Goal: Contribute content

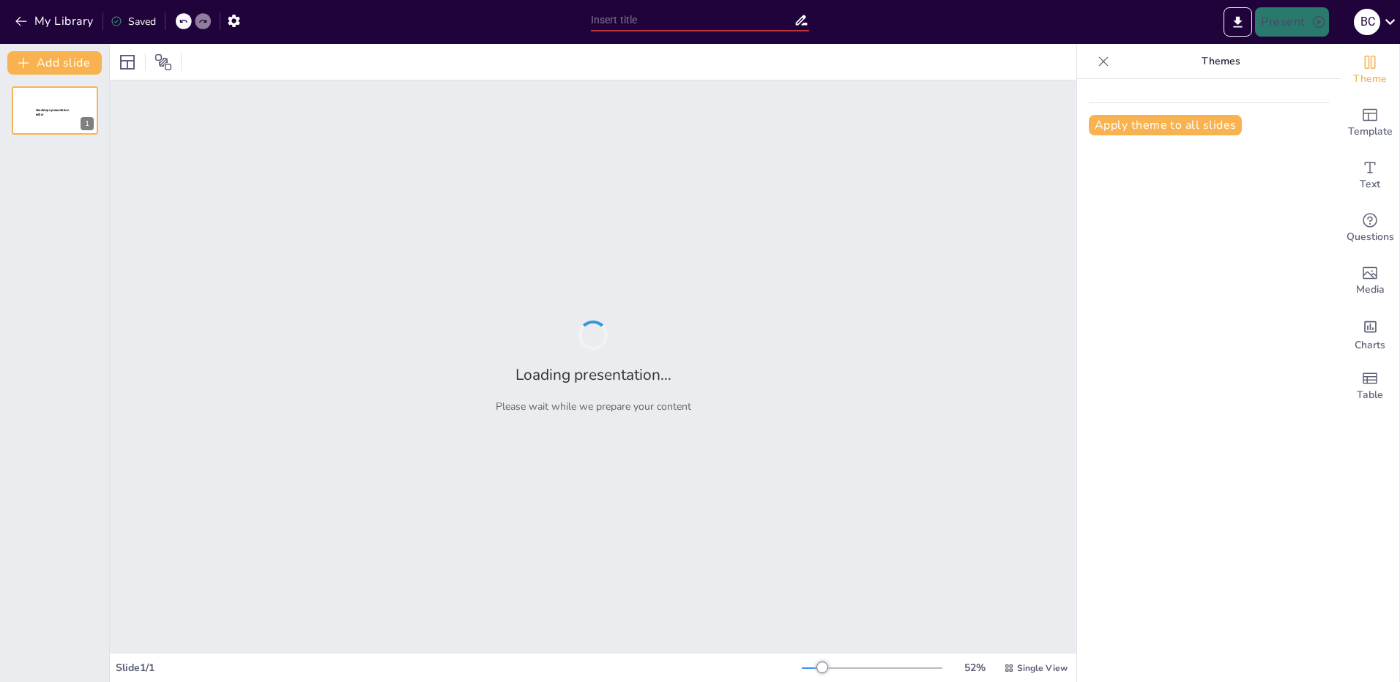
type input "Esquemas de Control para Motores Trifásicos"
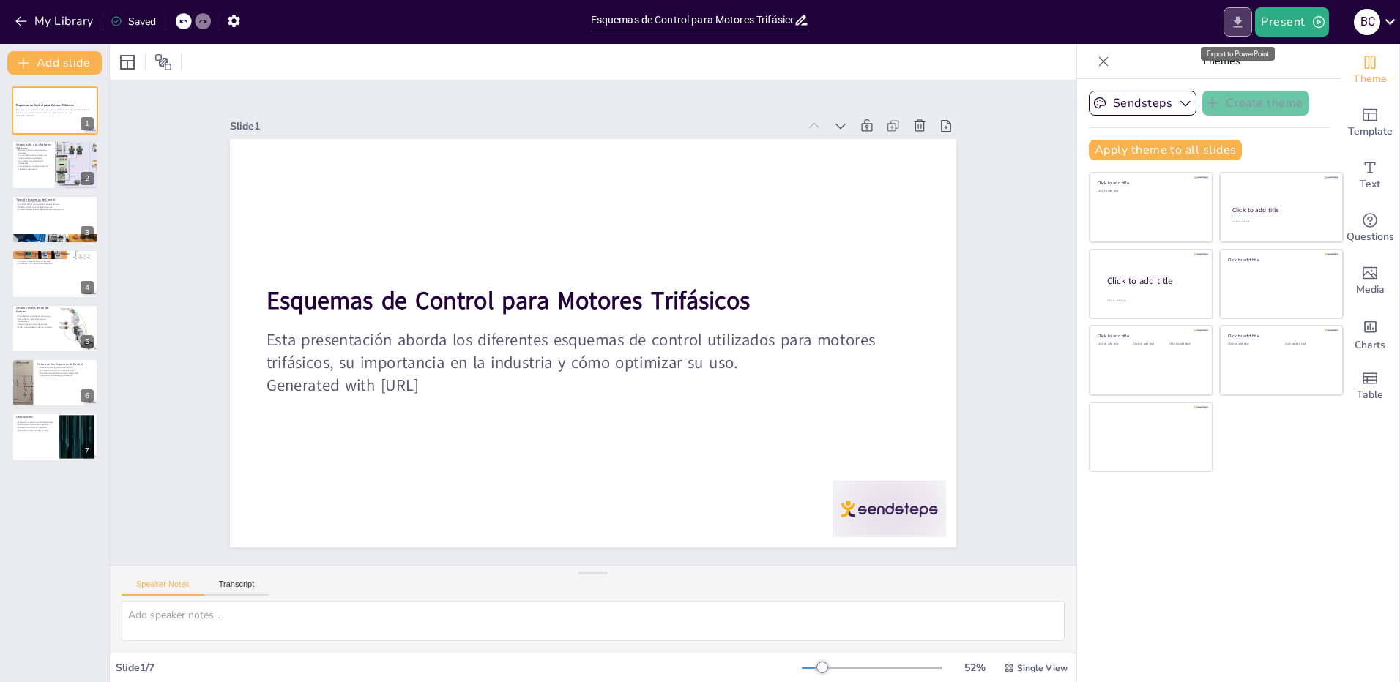
click at [1238, 22] on icon "Export to PowerPoint" at bounding box center [1238, 21] width 9 height 11
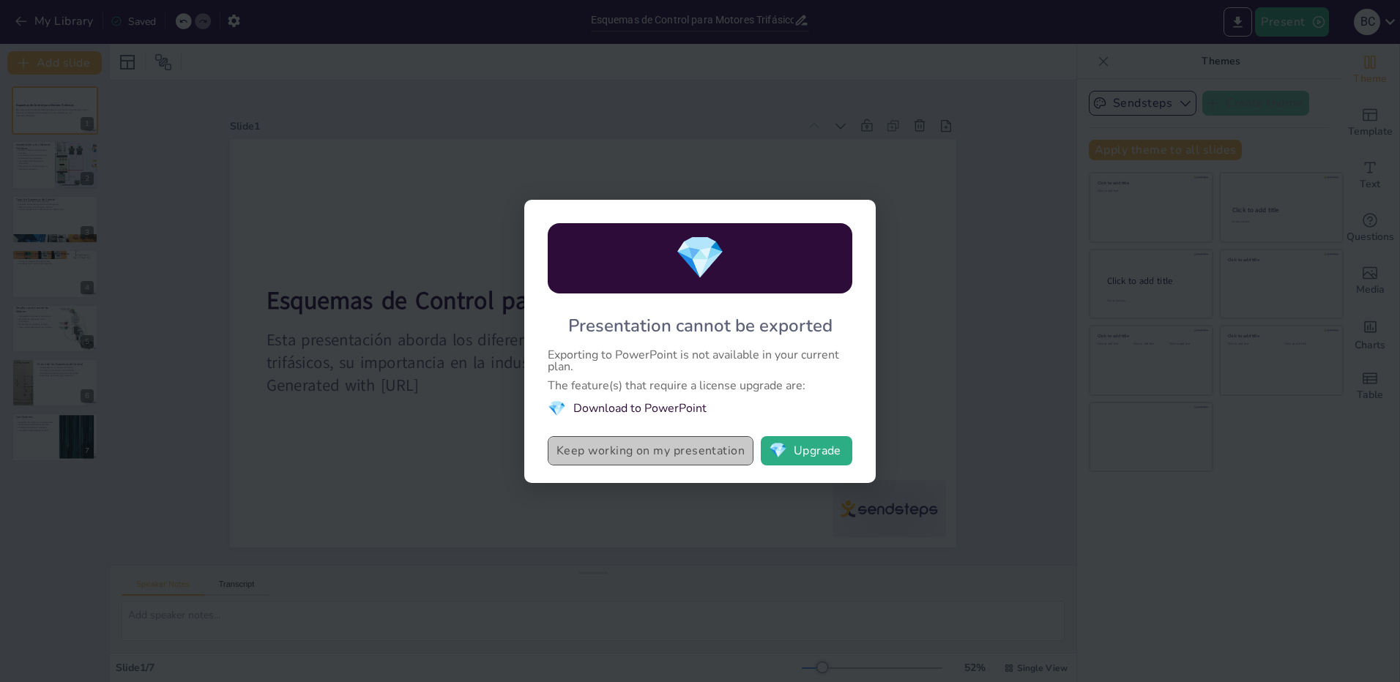
click at [630, 452] on button "Keep working on my presentation" at bounding box center [651, 450] width 206 height 29
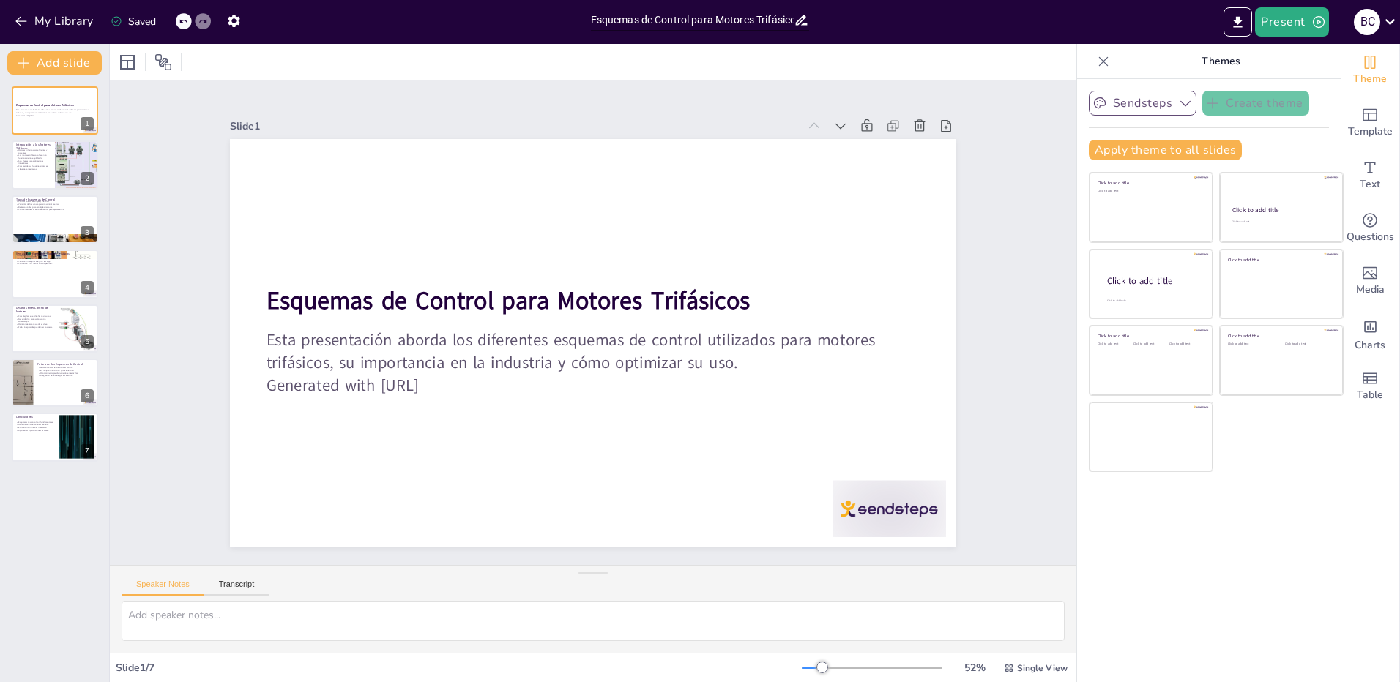
click at [1180, 97] on icon "button" at bounding box center [1185, 103] width 15 height 15
click at [242, 23] on button "button" at bounding box center [233, 20] width 27 height 26
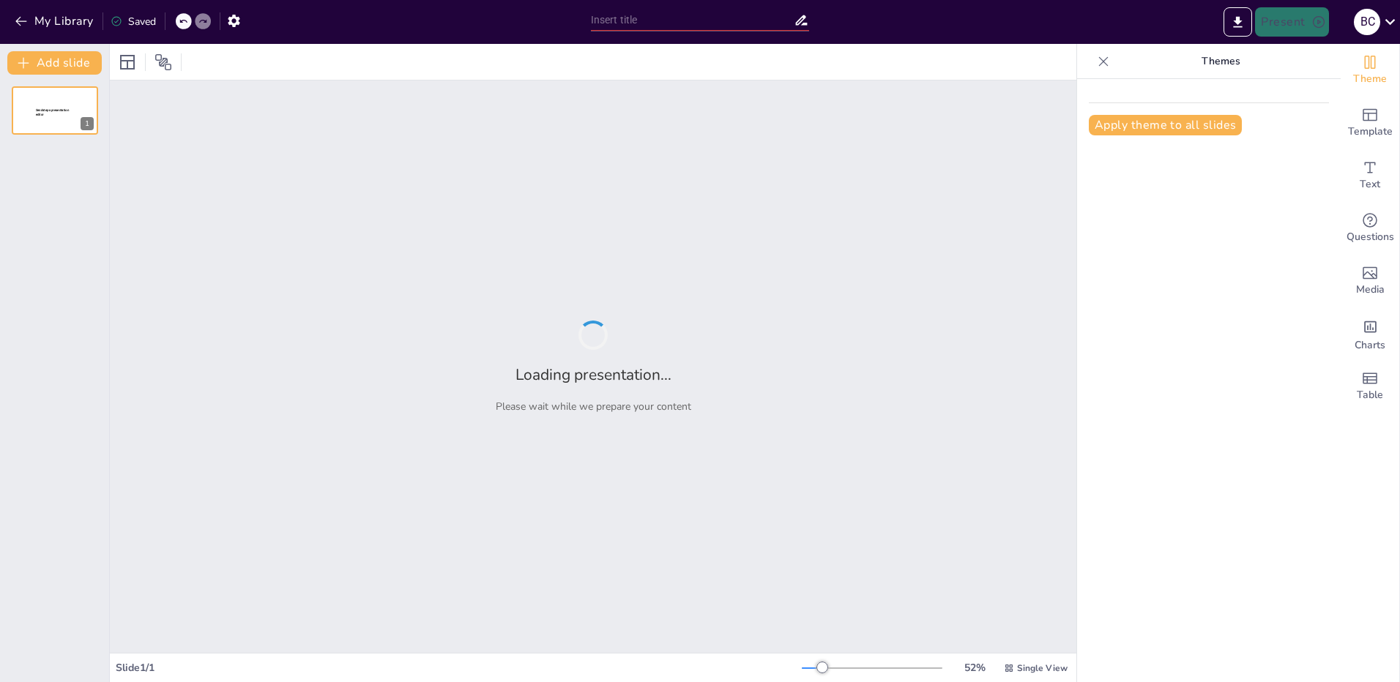
type input "Esquemas de Control para Motores Trifásicos"
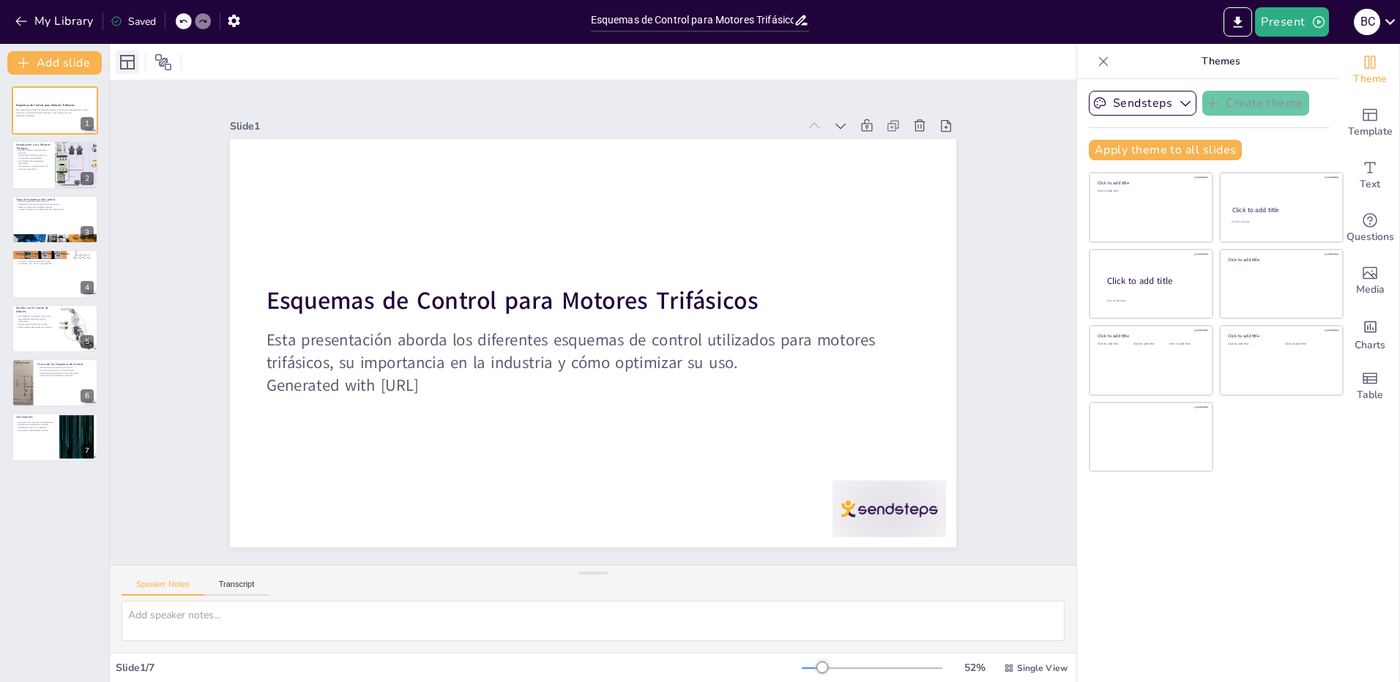
click at [117, 62] on div at bounding box center [127, 62] width 23 height 23
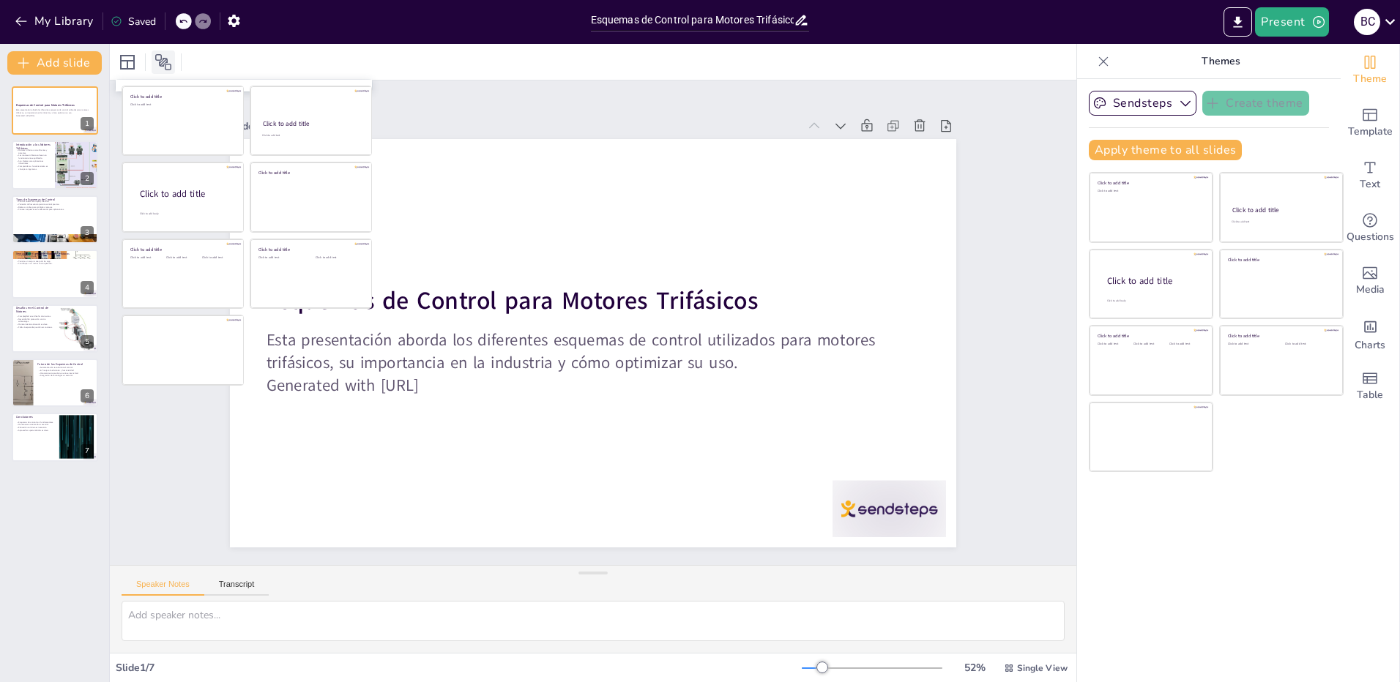
click at [161, 66] on icon at bounding box center [163, 62] width 16 height 16
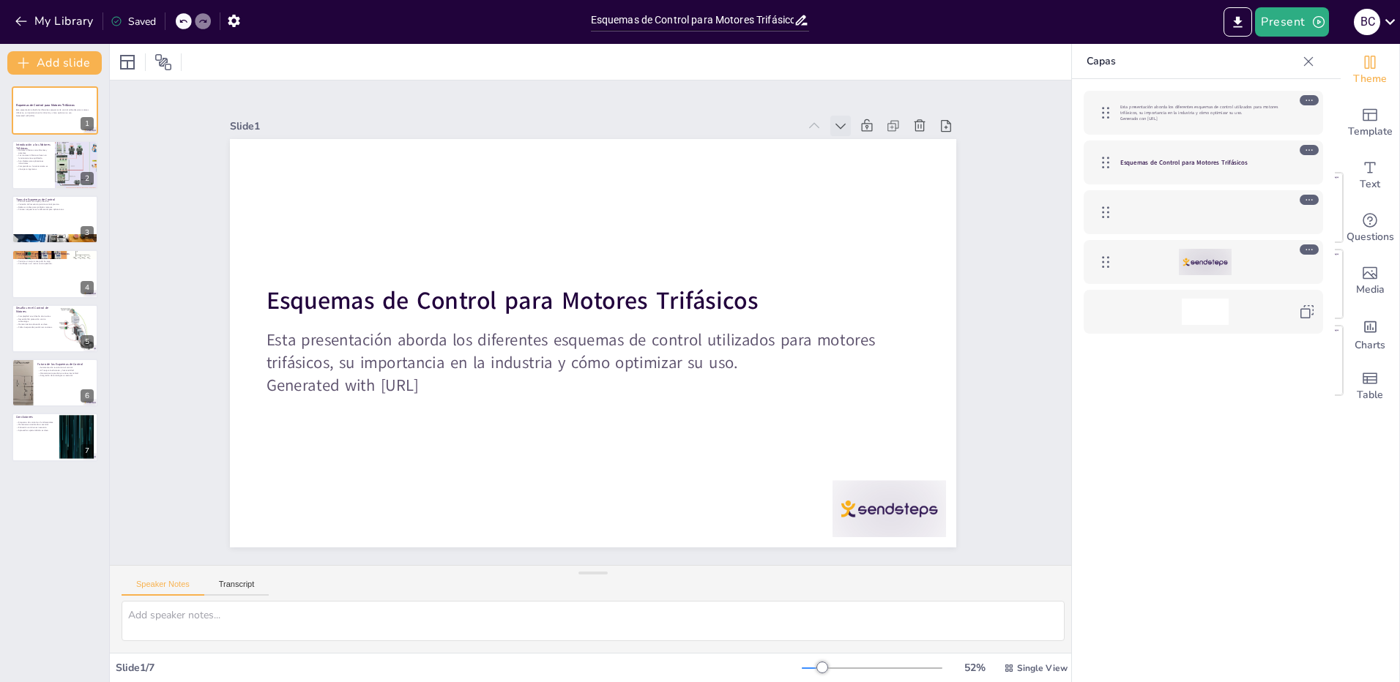
click at [864, 169] on div at bounding box center [876, 181] width 24 height 24
click at [849, 141] on div at bounding box center [860, 152] width 23 height 23
click at [830, 129] on div at bounding box center [840, 126] width 21 height 21
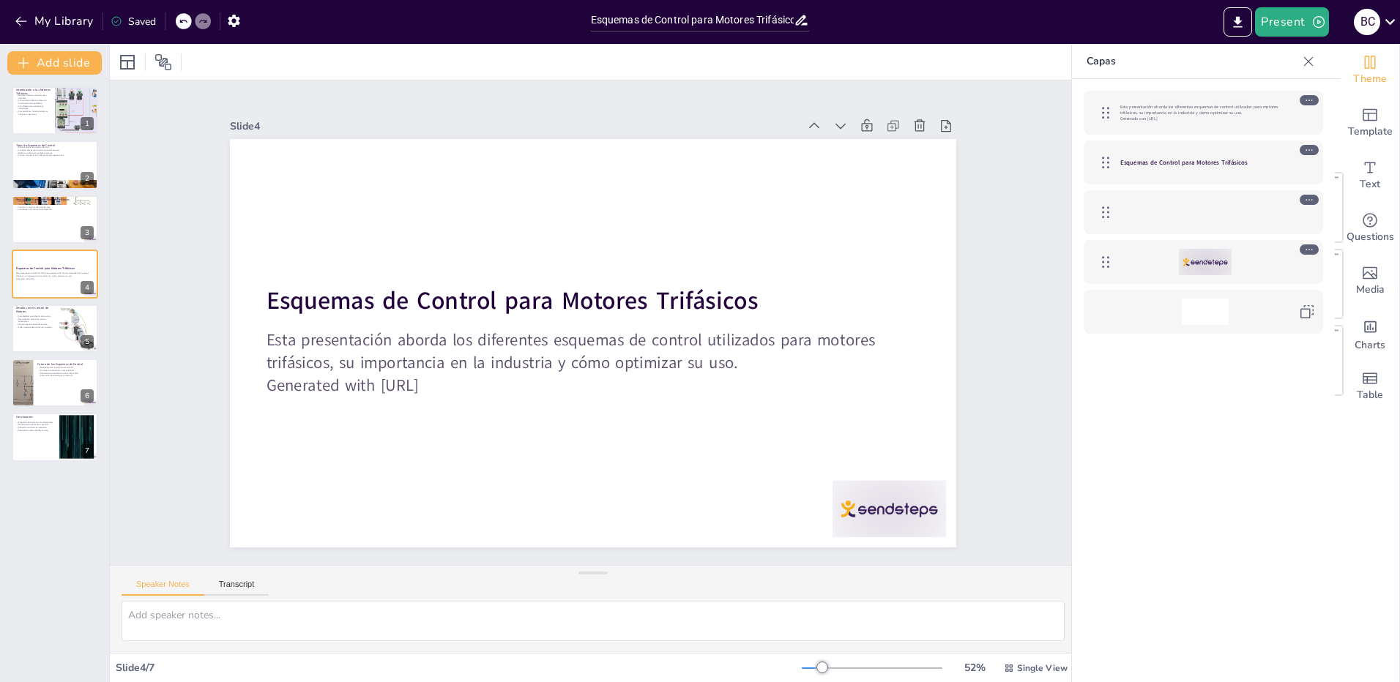
click at [849, 141] on div at bounding box center [860, 152] width 23 height 23
click at [0, 0] on div at bounding box center [0, 0] width 0 height 0
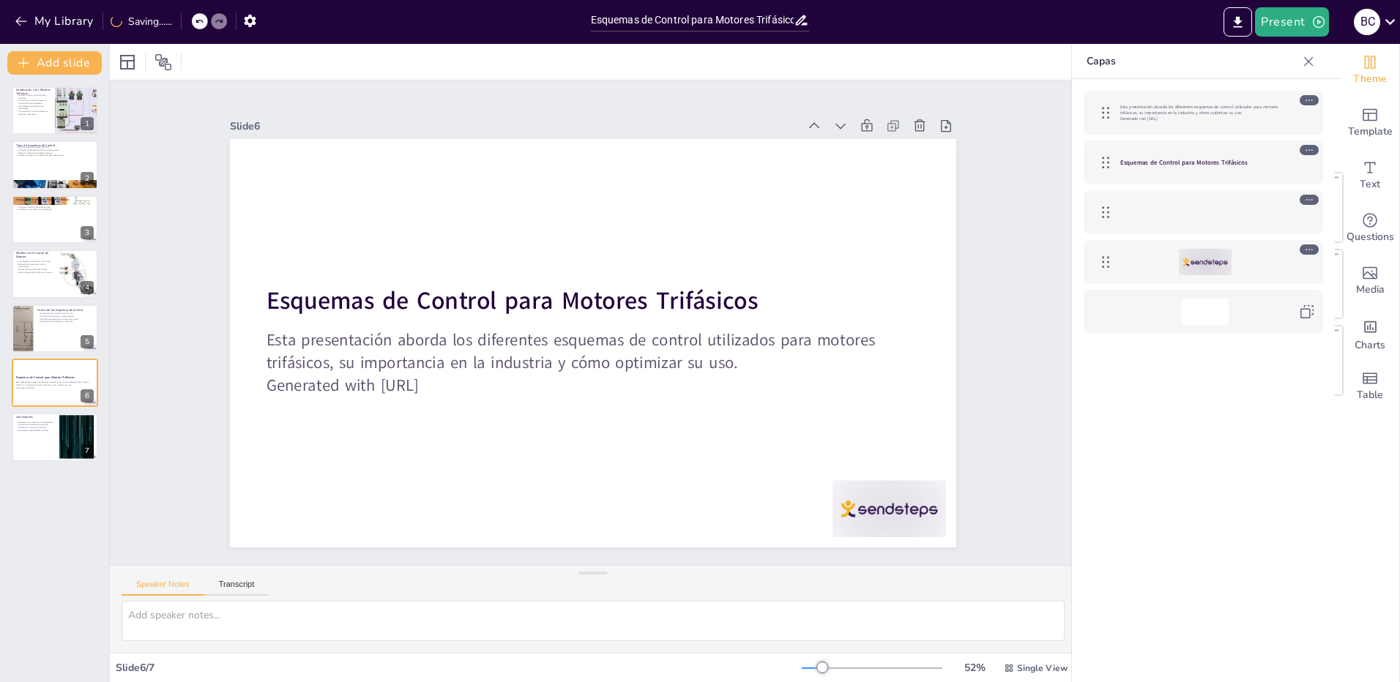
click at [849, 142] on div at bounding box center [860, 153] width 23 height 23
click at [892, 262] on div at bounding box center [906, 276] width 28 height 28
click at [809, 123] on icon at bounding box center [814, 126] width 10 height 6
click at [828, 146] on icon at bounding box center [833, 149] width 10 height 7
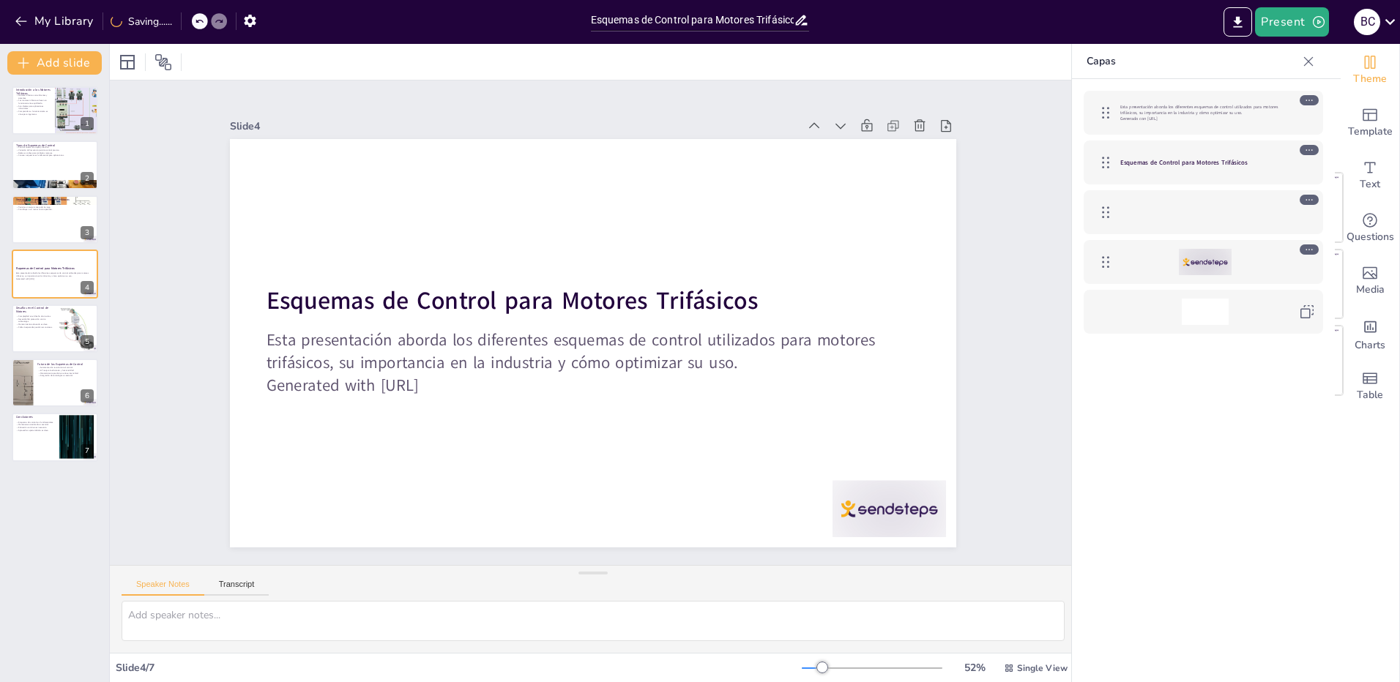
click at [828, 146] on icon at bounding box center [833, 149] width 10 height 7
click at [0, 0] on icon at bounding box center [0, 0] width 0 height 0
click at [828, 146] on icon at bounding box center [833, 149] width 10 height 7
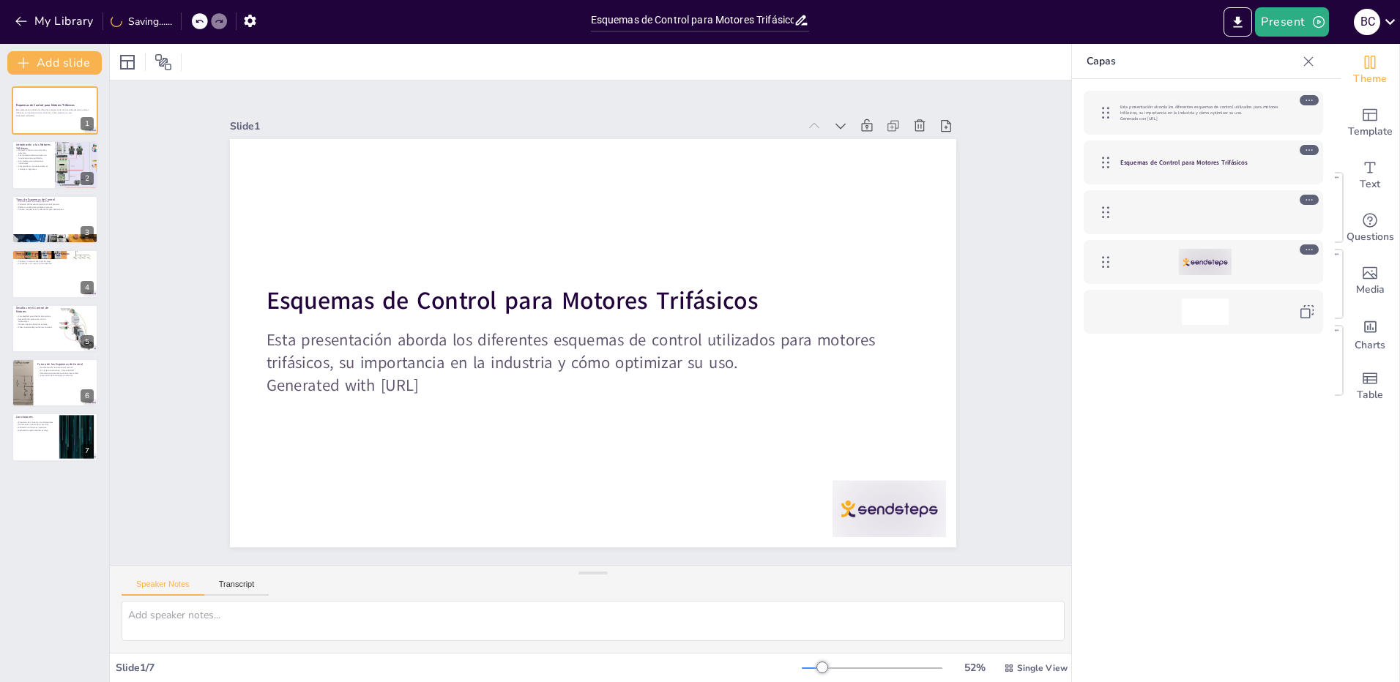
click at [828, 146] on icon at bounding box center [833, 149] width 10 height 7
click at [1178, 178] on div "Esquemas de Control para Motores Trifásicos" at bounding box center [1203, 163] width 239 height 44
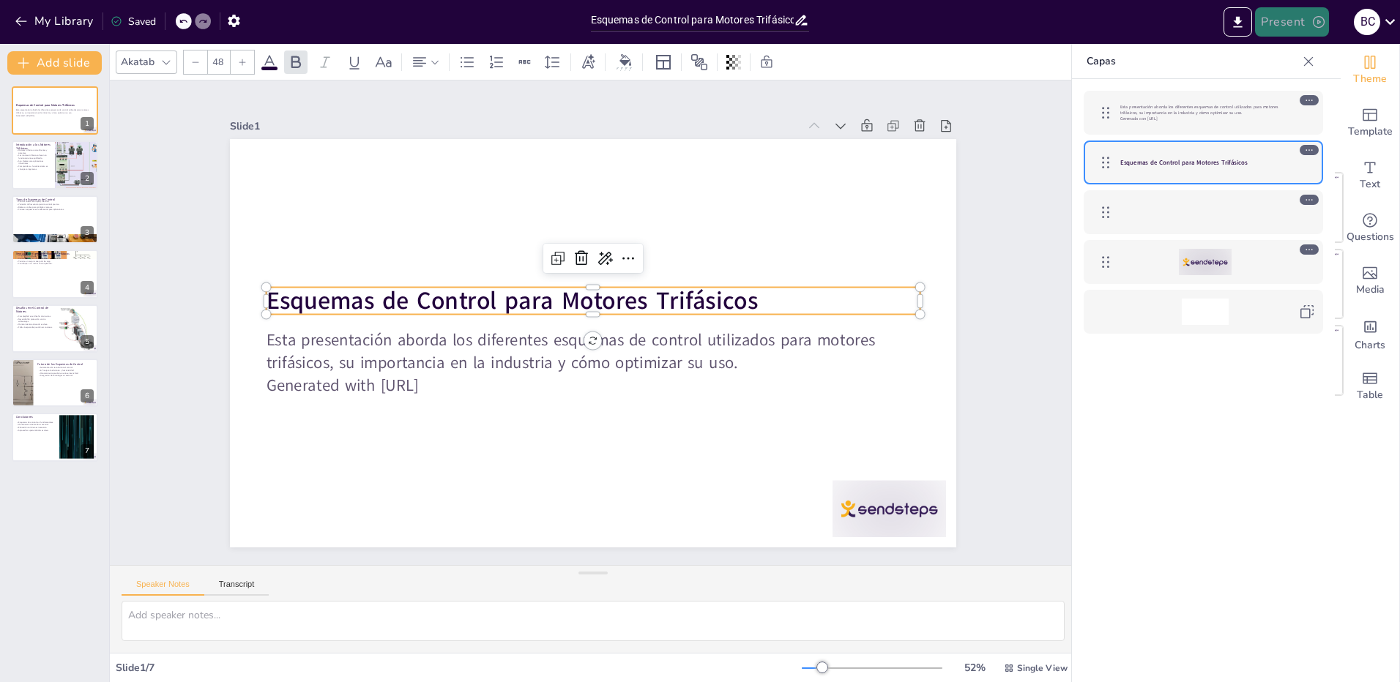
click at [1260, 24] on button "Present" at bounding box center [1291, 21] width 73 height 29
click at [1310, 83] on li "Reproducir presentación" at bounding box center [1335, 89] width 156 height 23
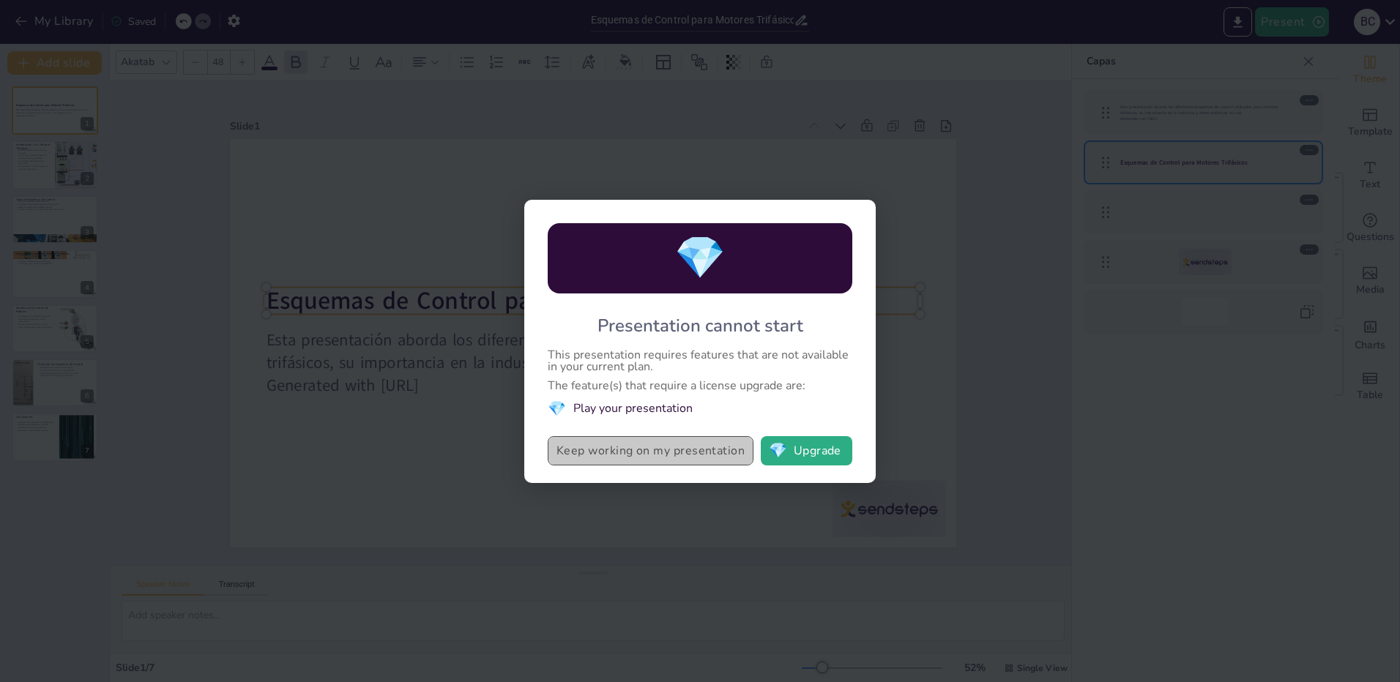
click at [624, 451] on button "Keep working on my presentation" at bounding box center [651, 450] width 206 height 29
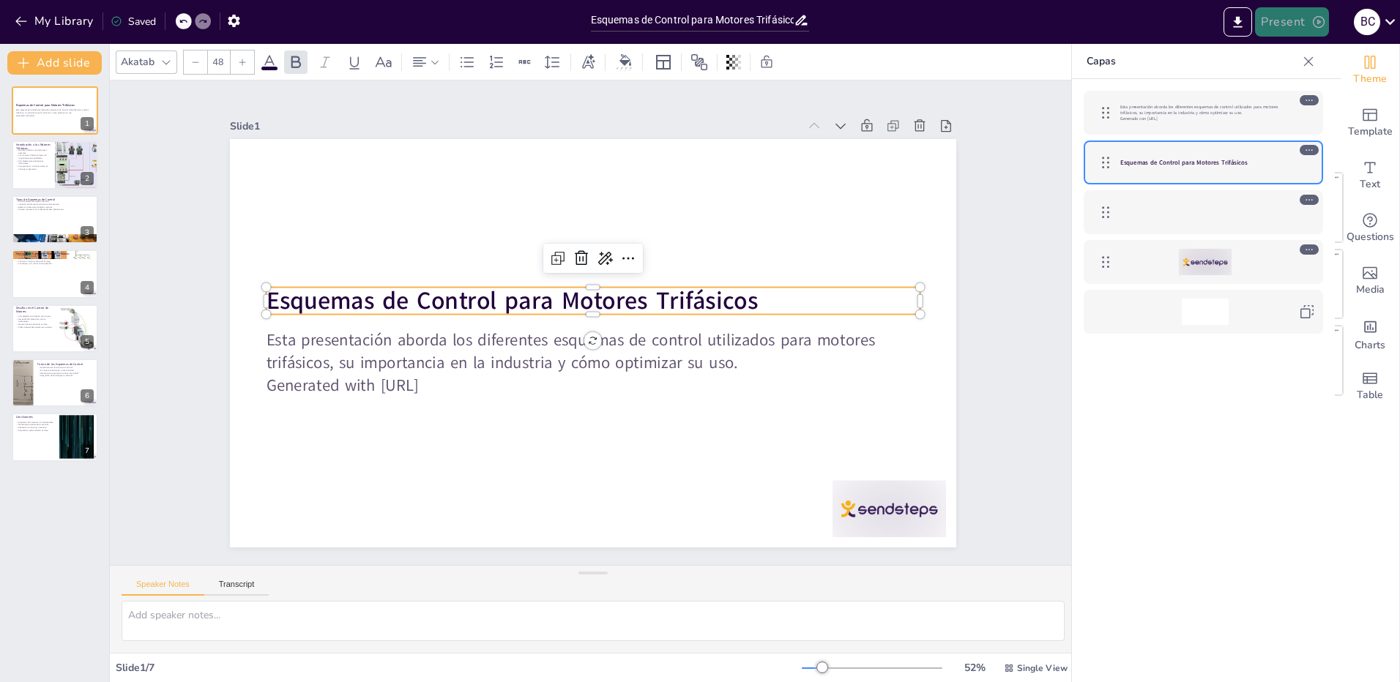
click at [1275, 24] on button "Present" at bounding box center [1291, 21] width 73 height 29
click at [1283, 62] on li "Vista previa de la presentación" at bounding box center [1335, 53] width 156 height 23
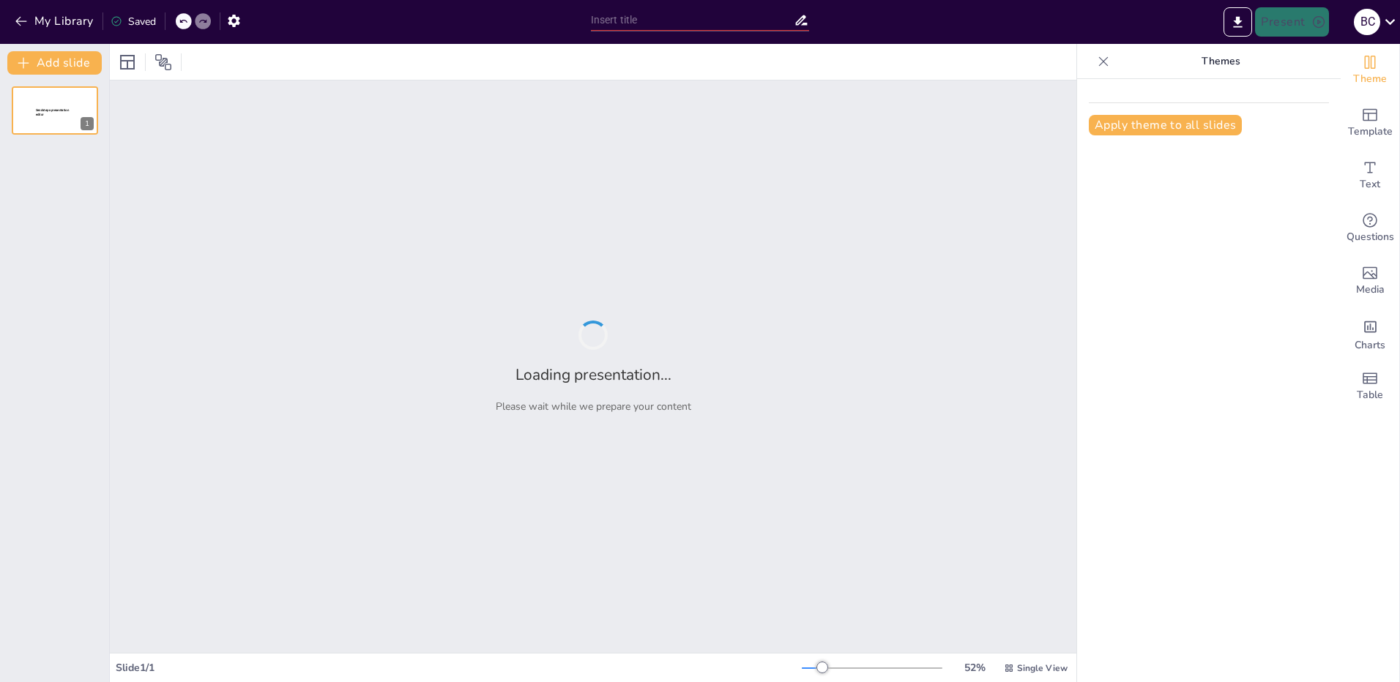
type input "Esquemas de Control para Motores Trifásicos"
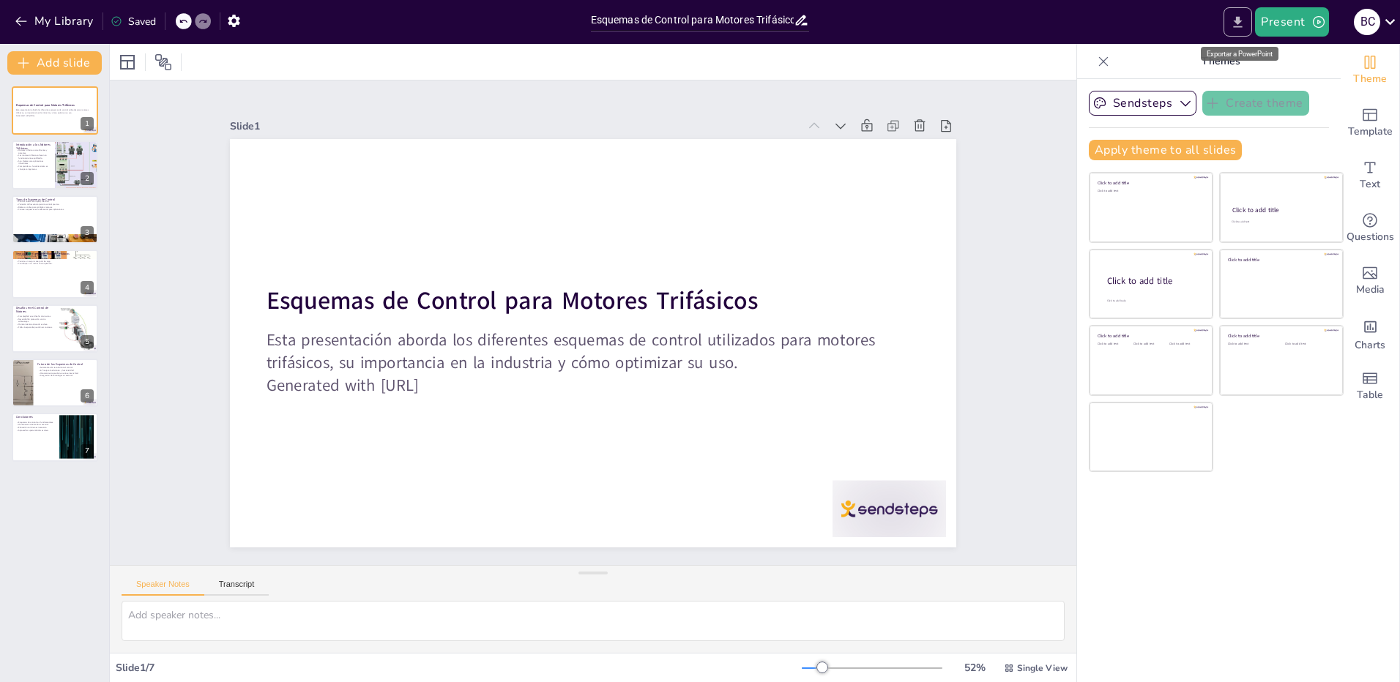
click at [1243, 26] on icon "Export to PowerPoint" at bounding box center [1238, 21] width 9 height 11
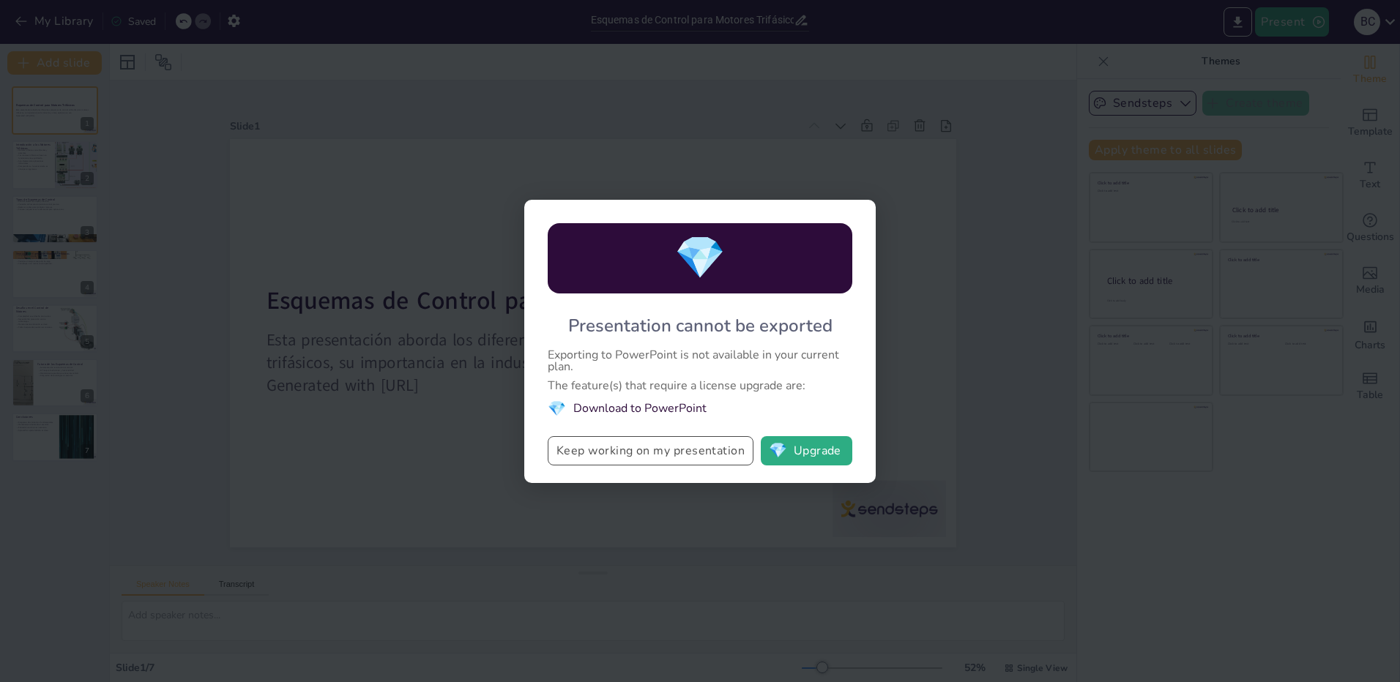
click at [681, 455] on button "Keep working on my presentation" at bounding box center [651, 450] width 206 height 29
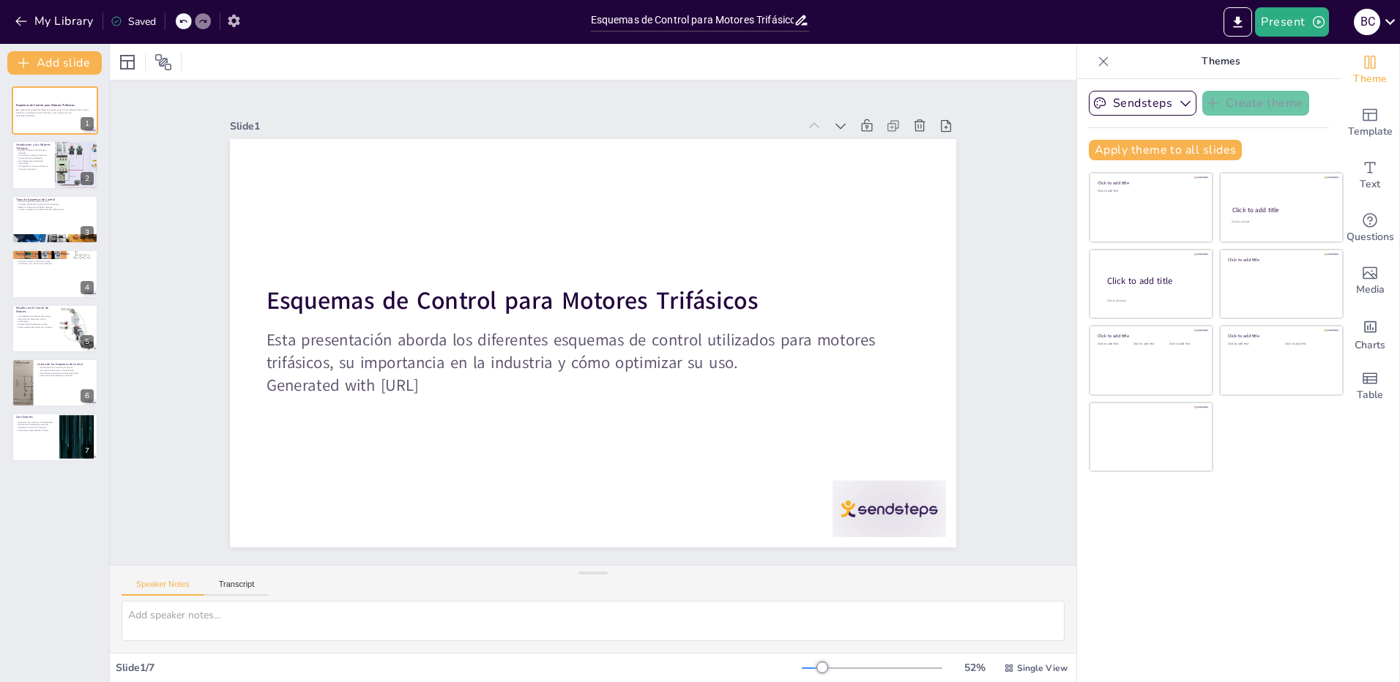
click at [234, 18] on icon "button" at bounding box center [234, 21] width 12 height 12
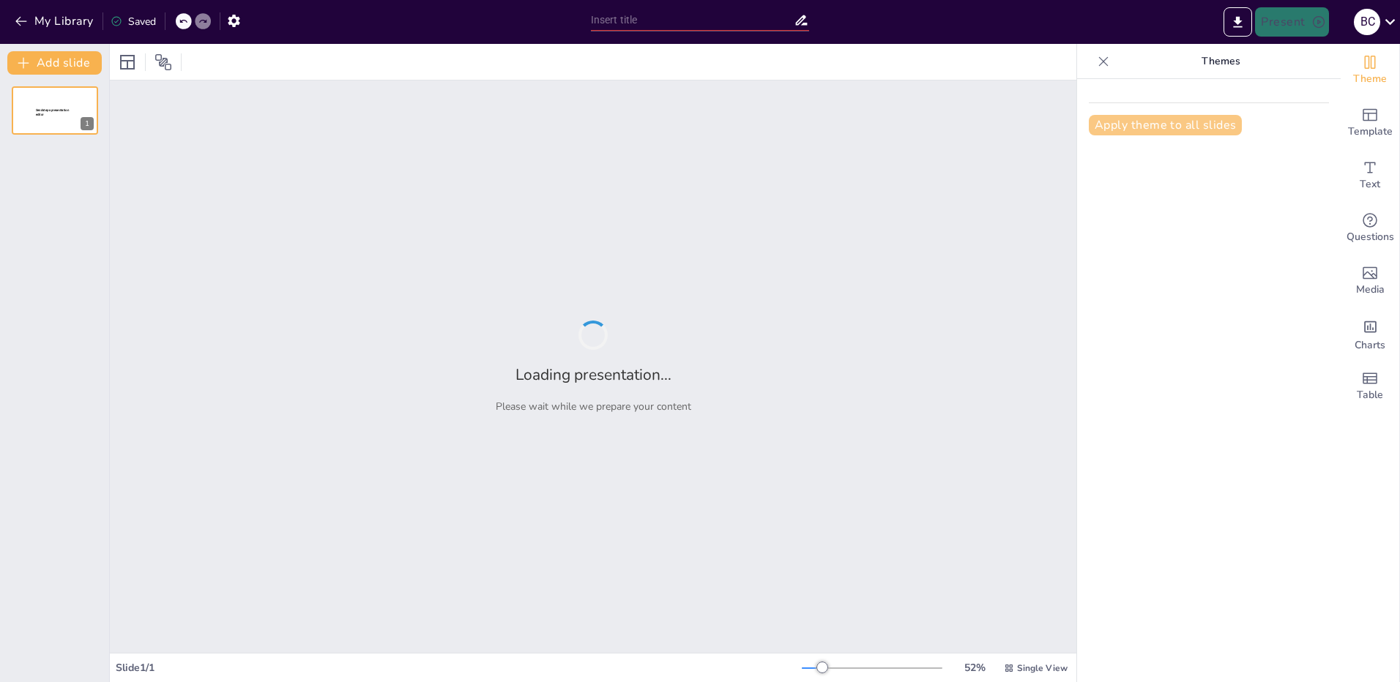
type input "Esquemas de Control para Motores Trifásicos"
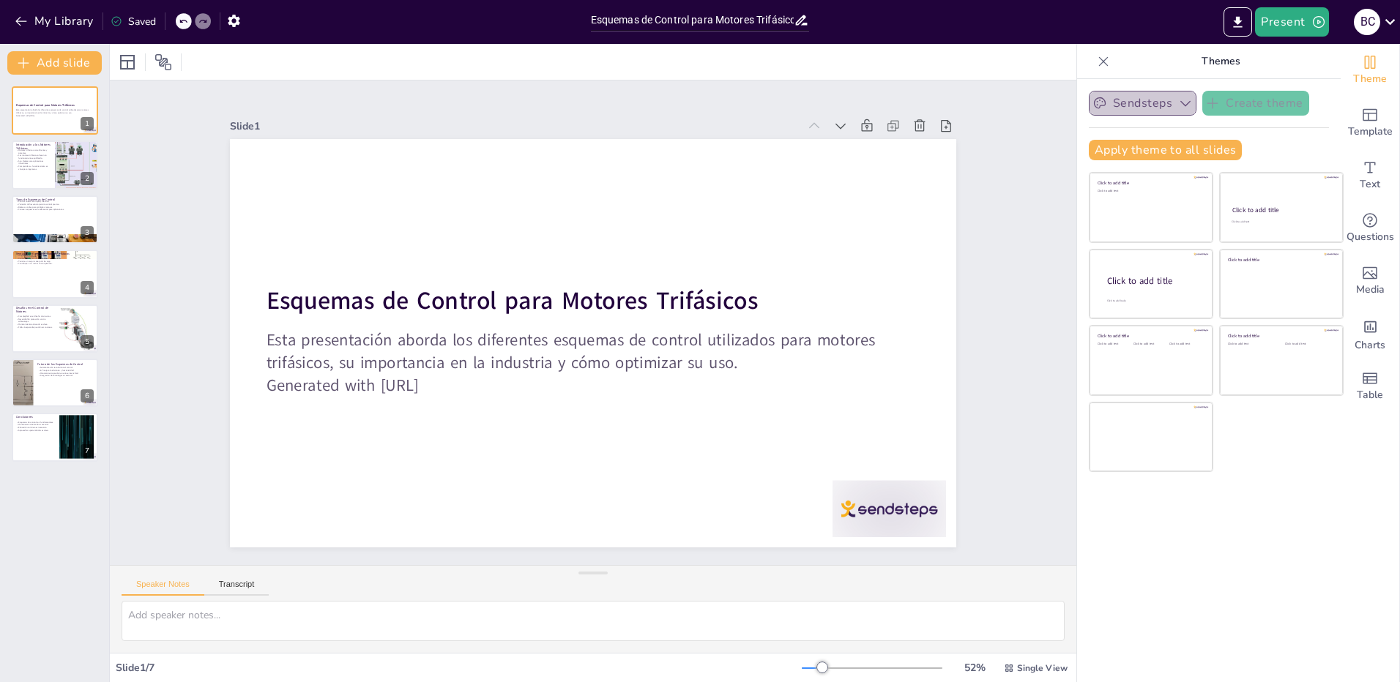
click at [1178, 105] on icon "button" at bounding box center [1185, 103] width 15 height 15
click at [71, 141] on div at bounding box center [77, 166] width 88 height 50
type textarea "Los motores trifásicos son una opción preferida en la industria debido a su cap…"
